Goal: Check status: Check status

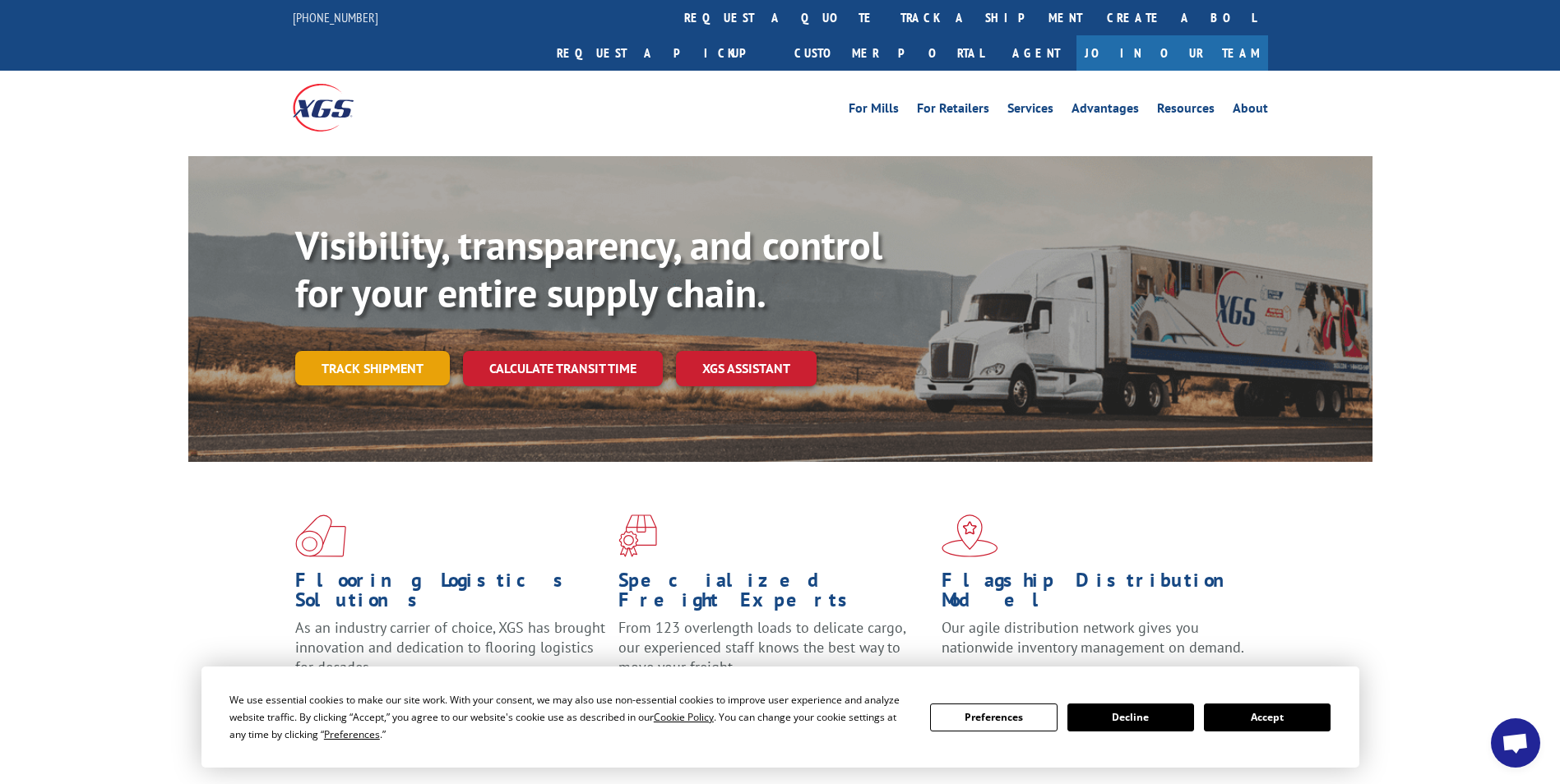
click at [370, 351] on link "Track shipment" at bounding box center [372, 369] width 155 height 35
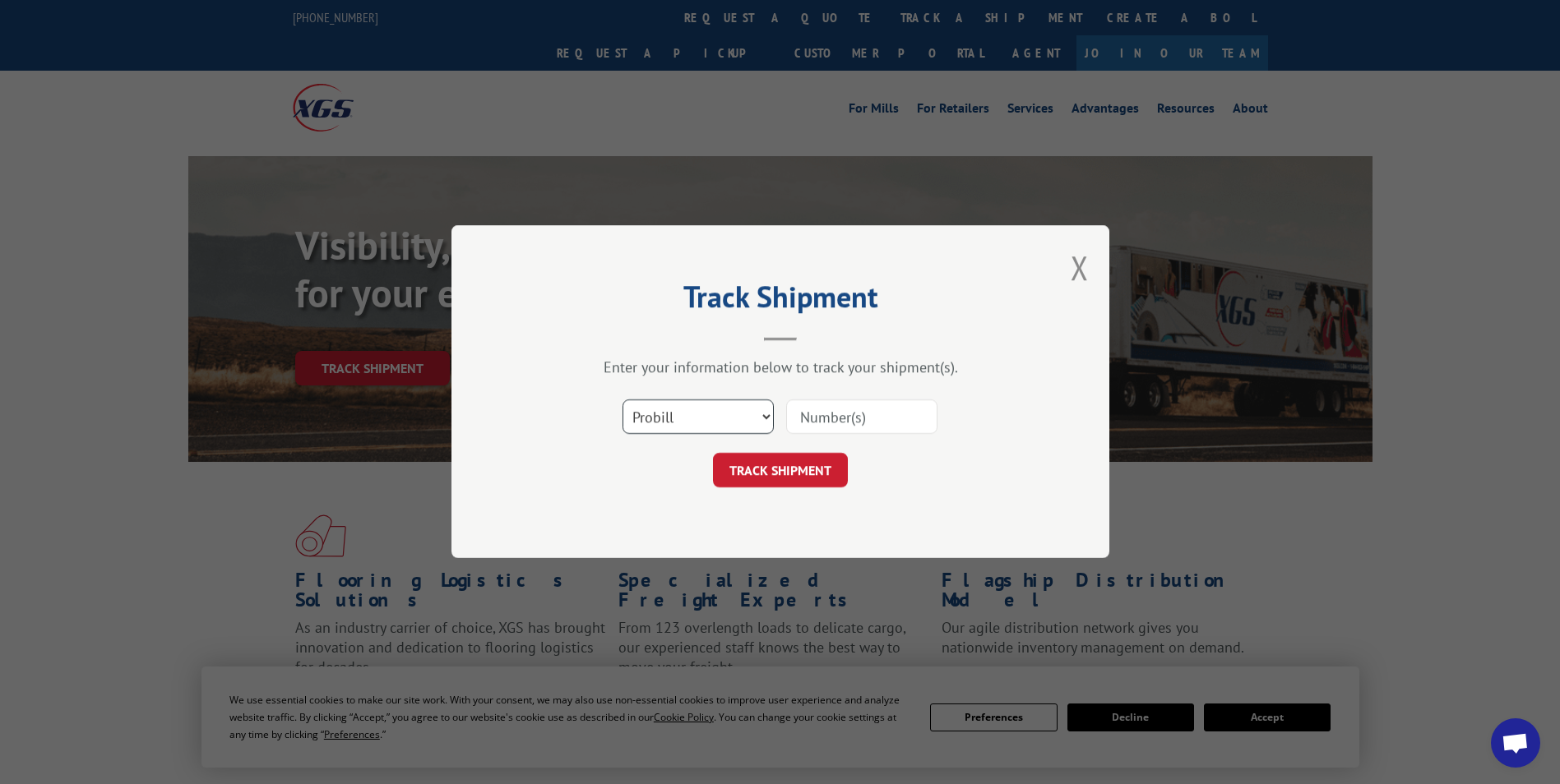
click at [687, 415] on select "Select category... Probill BOL PO" at bounding box center [698, 417] width 151 height 35
click at [853, 416] on input at bounding box center [862, 417] width 151 height 35
paste input "17496854"
type input "17496854"
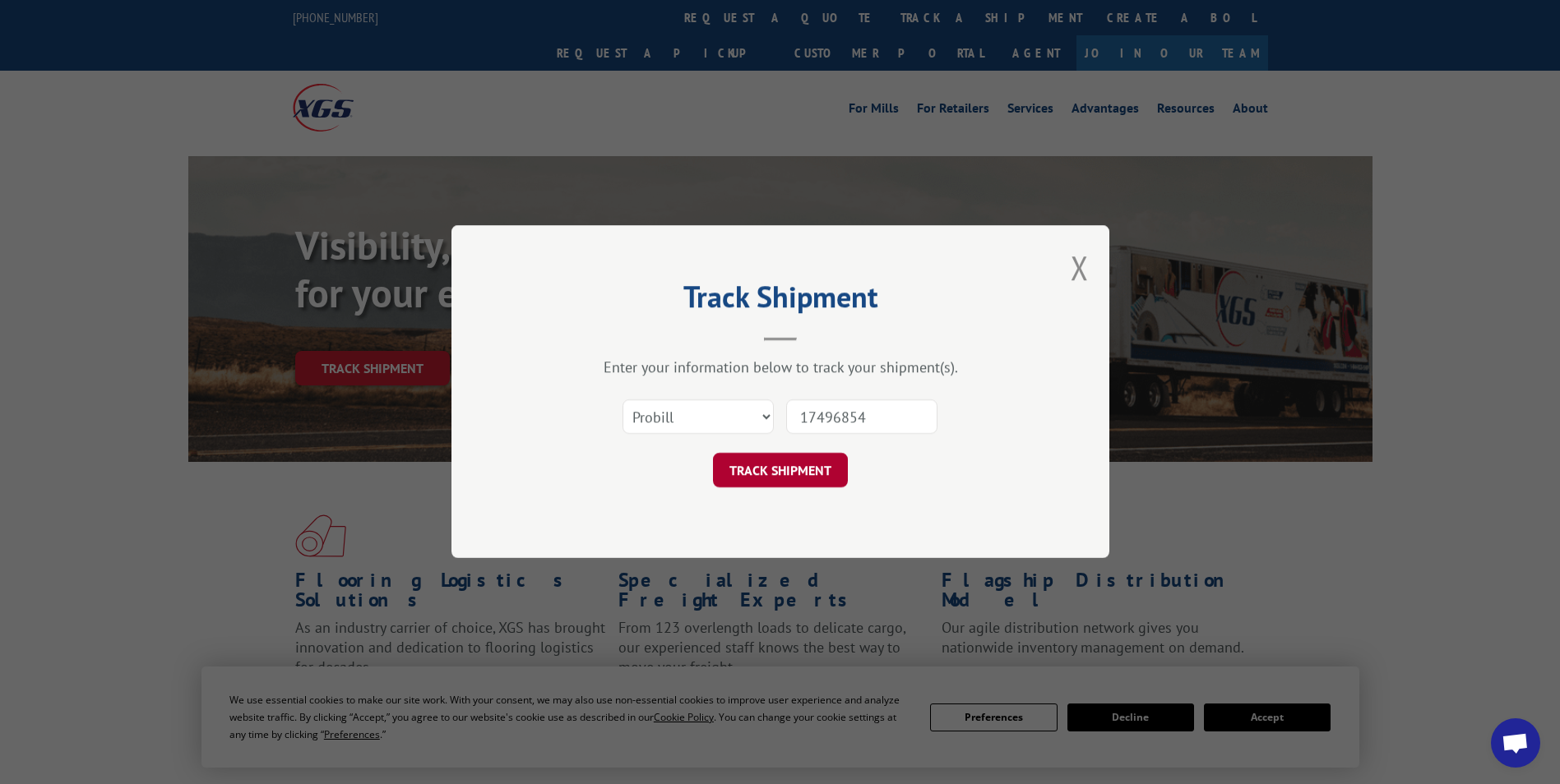
click at [815, 477] on button "TRACK SHIPMENT" at bounding box center [780, 471] width 135 height 35
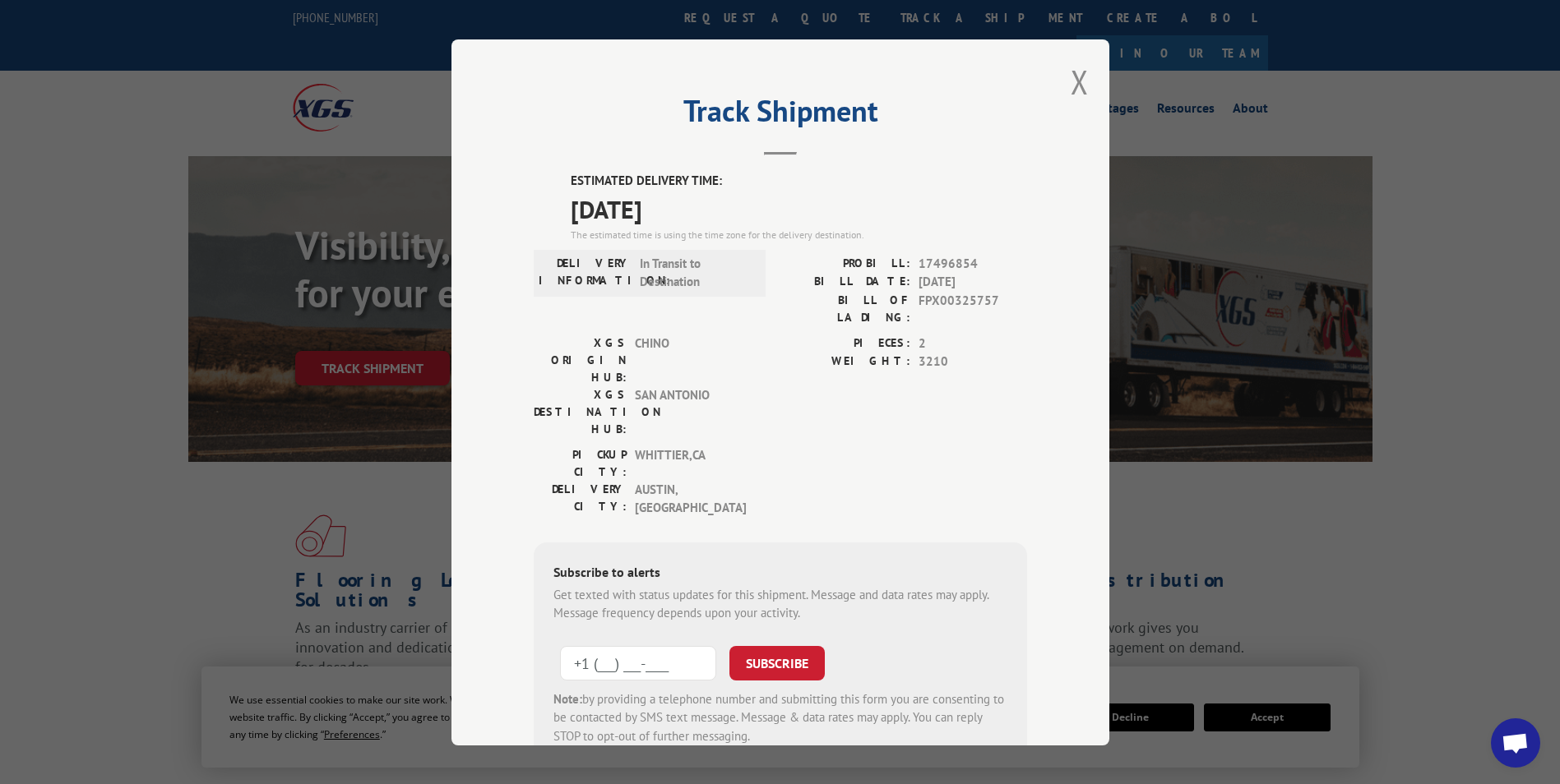
click at [650, 645] on input "+1 (___) ___-____" at bounding box center [638, 662] width 157 height 35
type input "[PHONE_NUMBER]"
click at [763, 645] on button "SUBSCRIBE" at bounding box center [777, 662] width 96 height 35
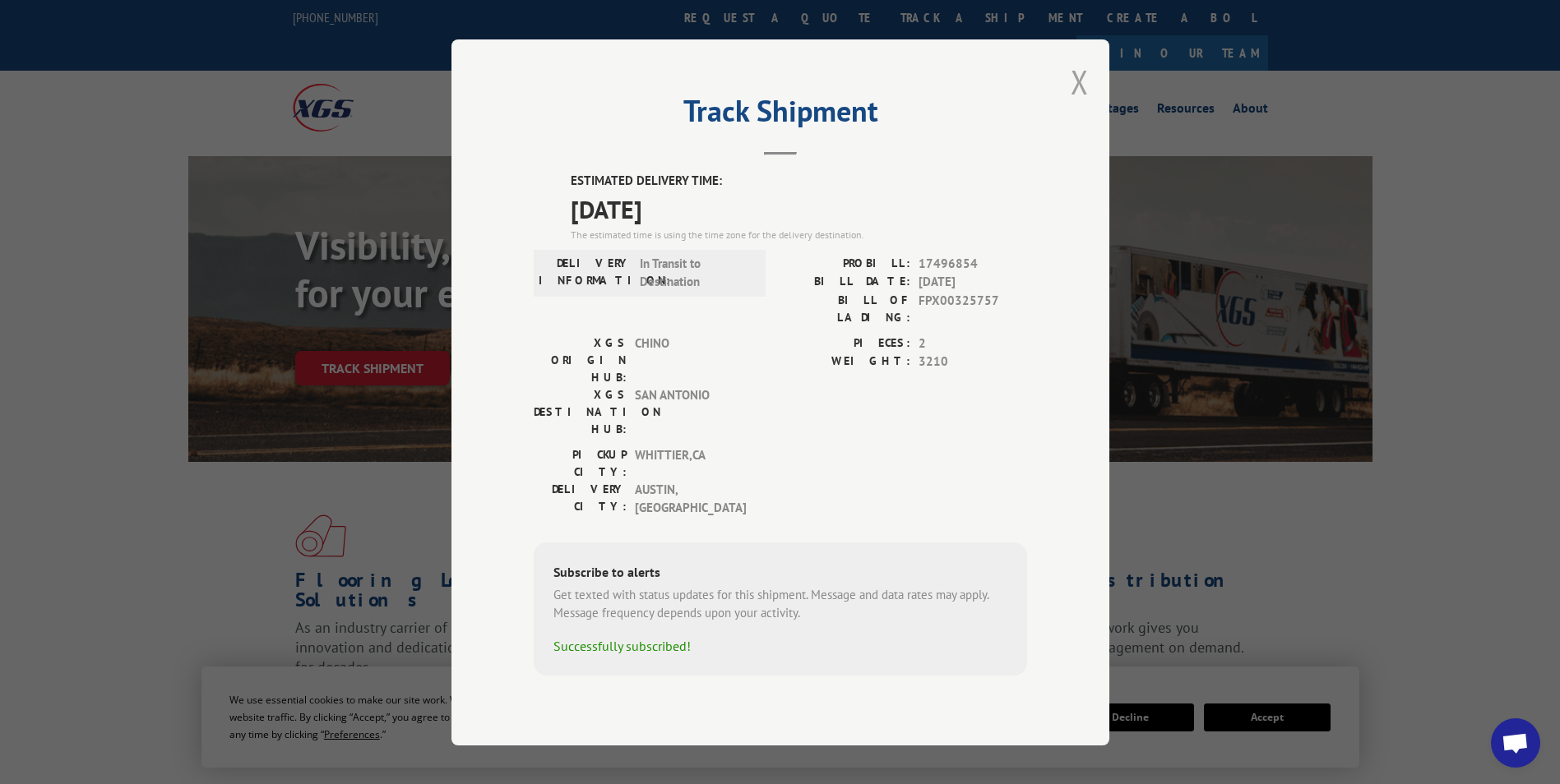
click at [1083, 103] on button "Close modal" at bounding box center [1079, 82] width 18 height 43
